Goal: Task Accomplishment & Management: Manage account settings

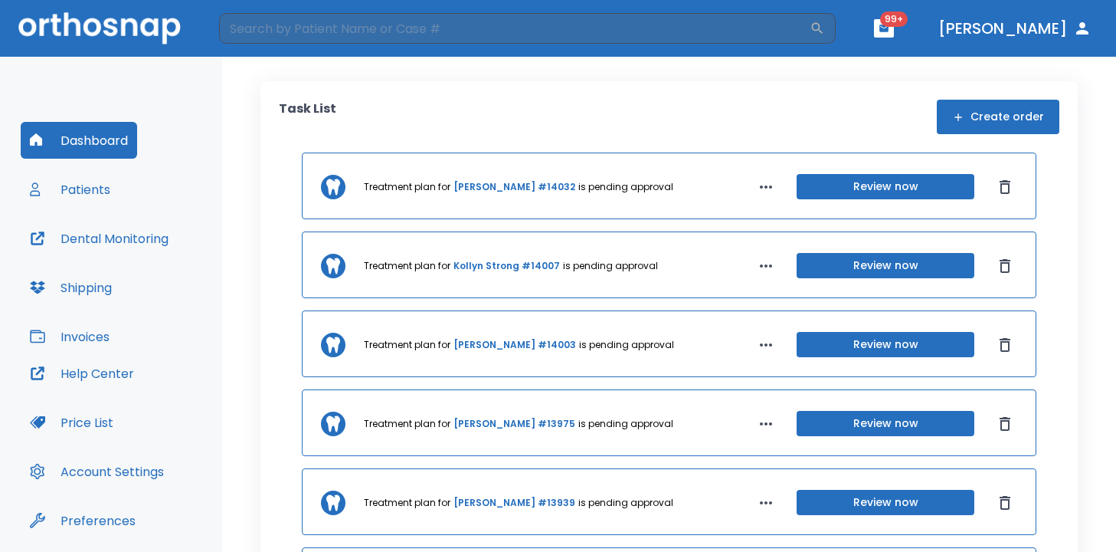
scroll to position [51, 0]
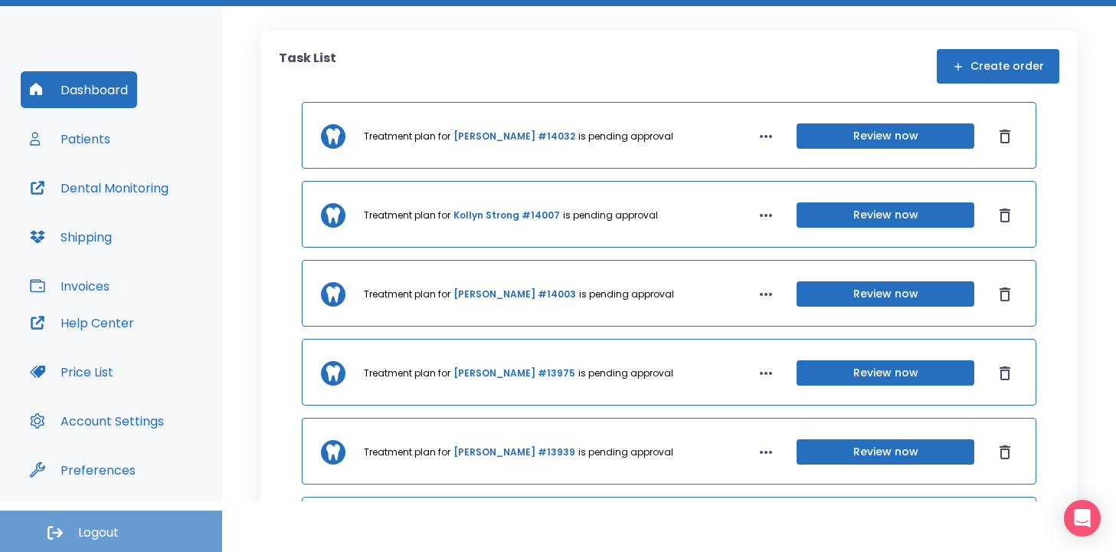
click at [88, 524] on span "Logout" at bounding box center [98, 532] width 41 height 17
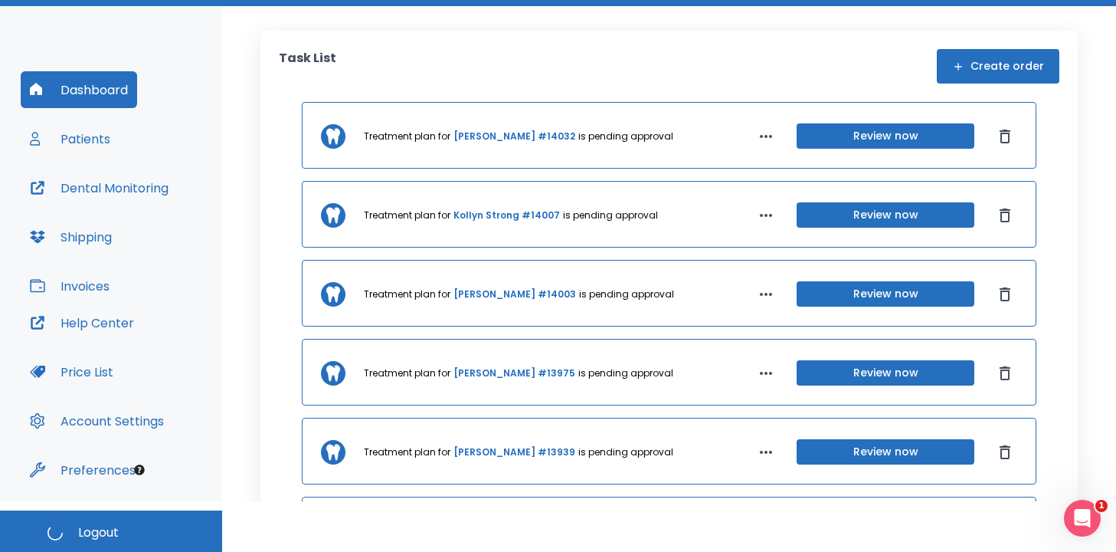
scroll to position [0, 0]
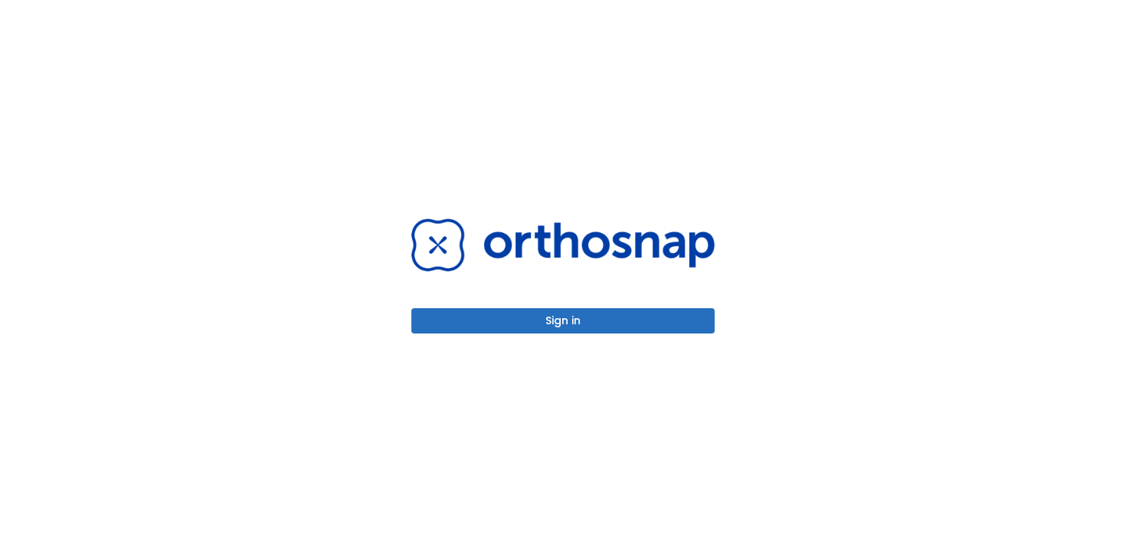
click at [599, 307] on div "Sign in" at bounding box center [562, 275] width 303 height 115
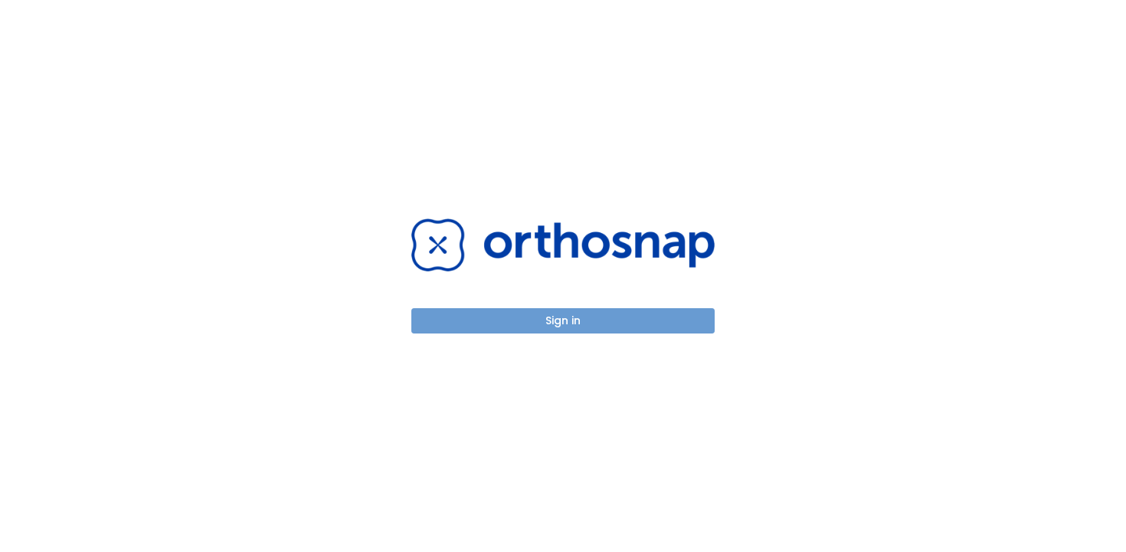
click at [607, 324] on button "Sign in" at bounding box center [562, 320] width 303 height 25
